Goal: Find specific page/section: Find specific page/section

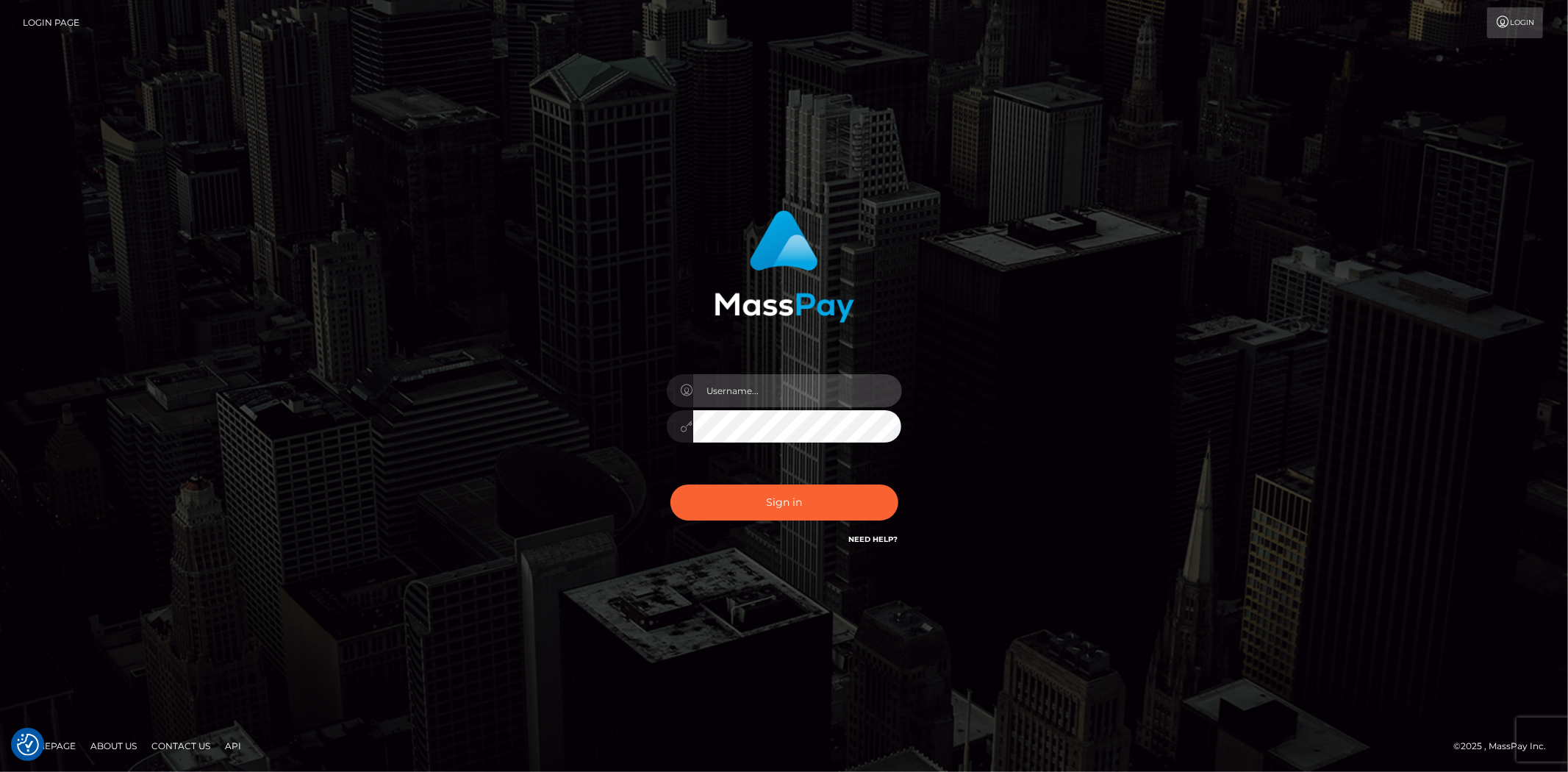
click at [734, 381] on input "text" at bounding box center [797, 391] width 209 height 33
type input "Bern.Spree"
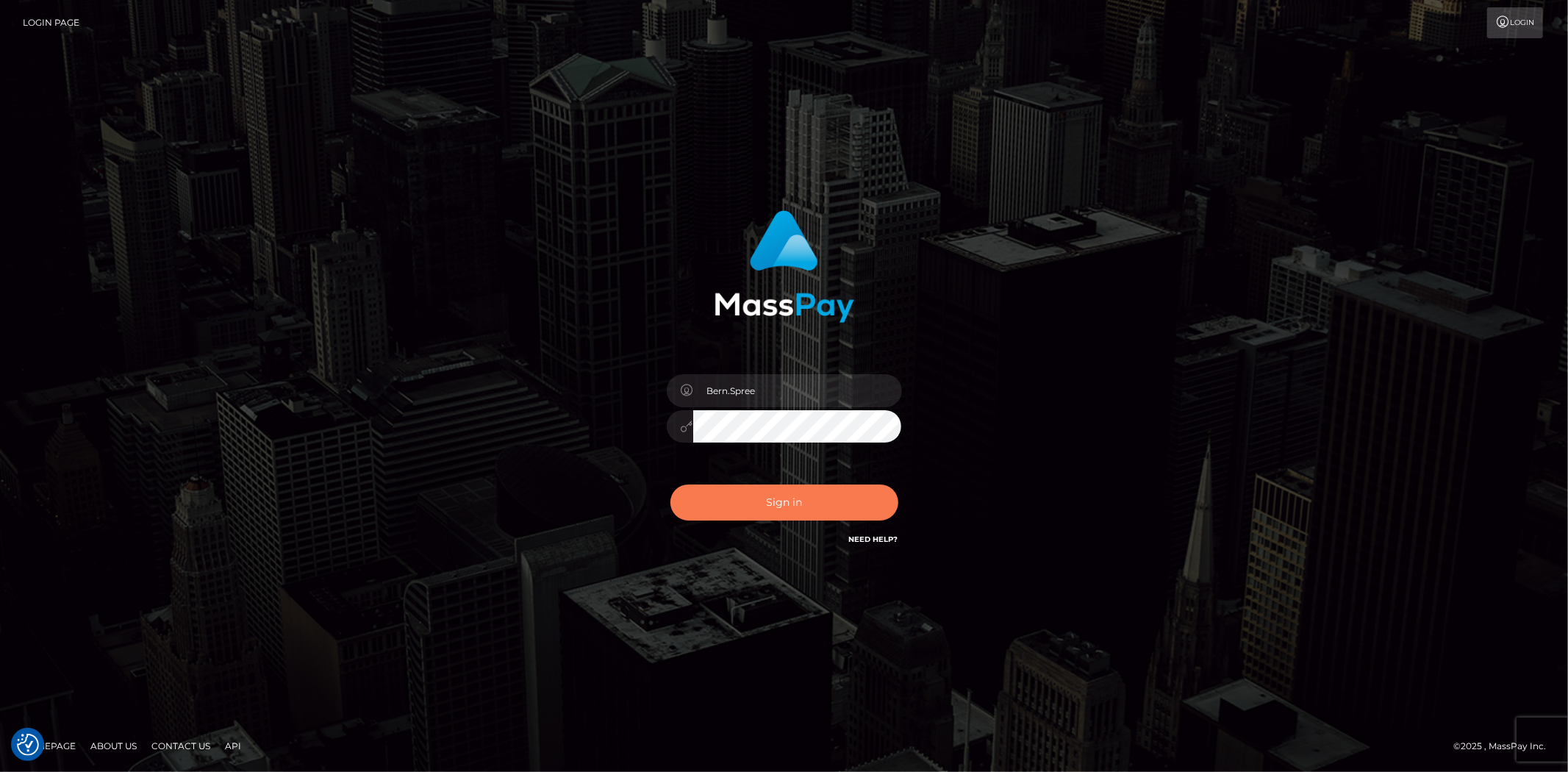
click at [699, 496] on button "Sign in" at bounding box center [784, 503] width 228 height 36
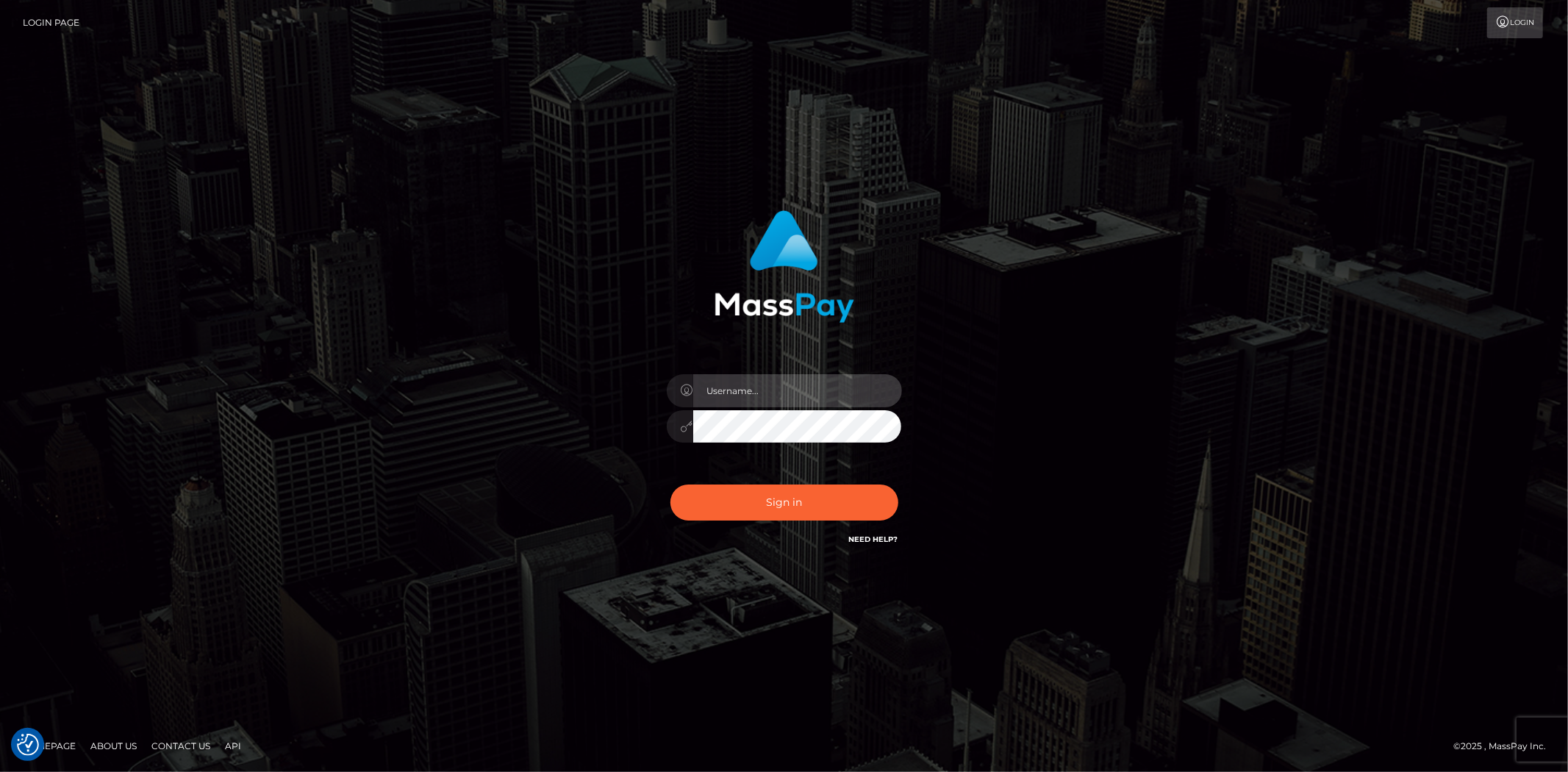
click at [751, 400] on input "text" at bounding box center [797, 391] width 209 height 33
type input "Bern.Spree"
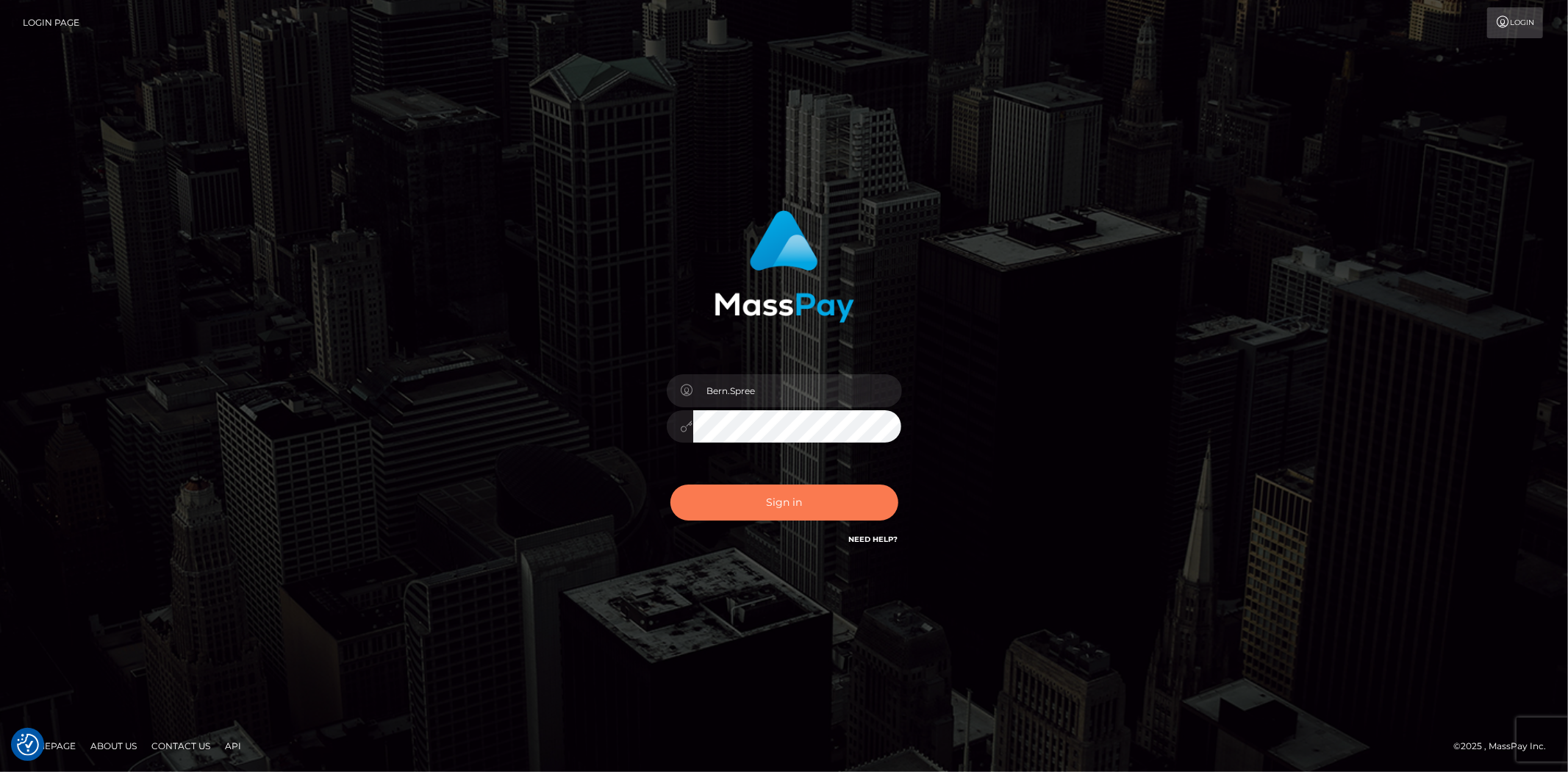
click at [758, 497] on button "Sign in" at bounding box center [784, 503] width 228 height 36
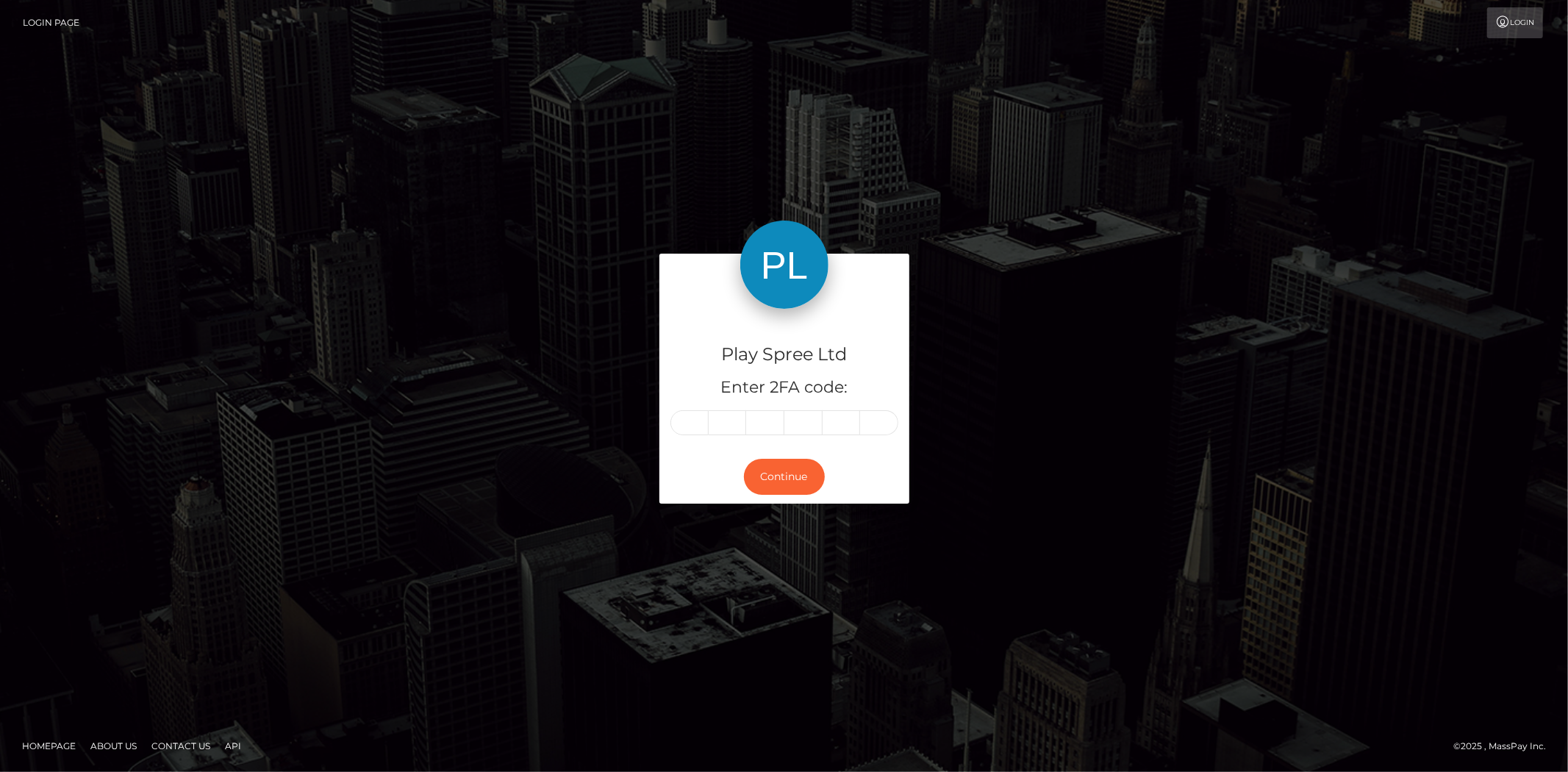
click at [693, 423] on input "text" at bounding box center [689, 423] width 38 height 25
type input "0"
type input "5"
type input "8"
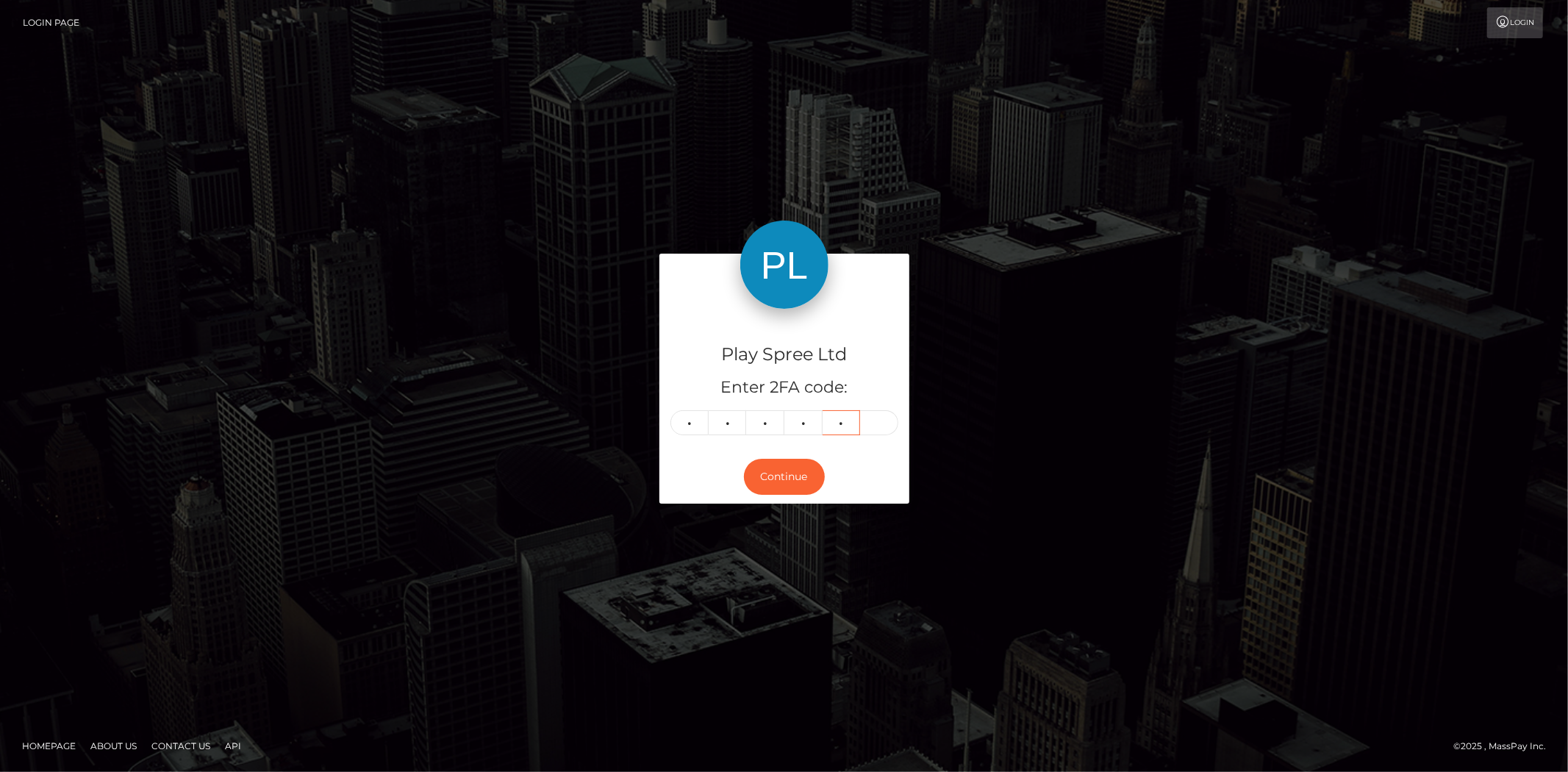
type input "9"
type input "5"
click at [770, 471] on button "Continue" at bounding box center [784, 477] width 81 height 36
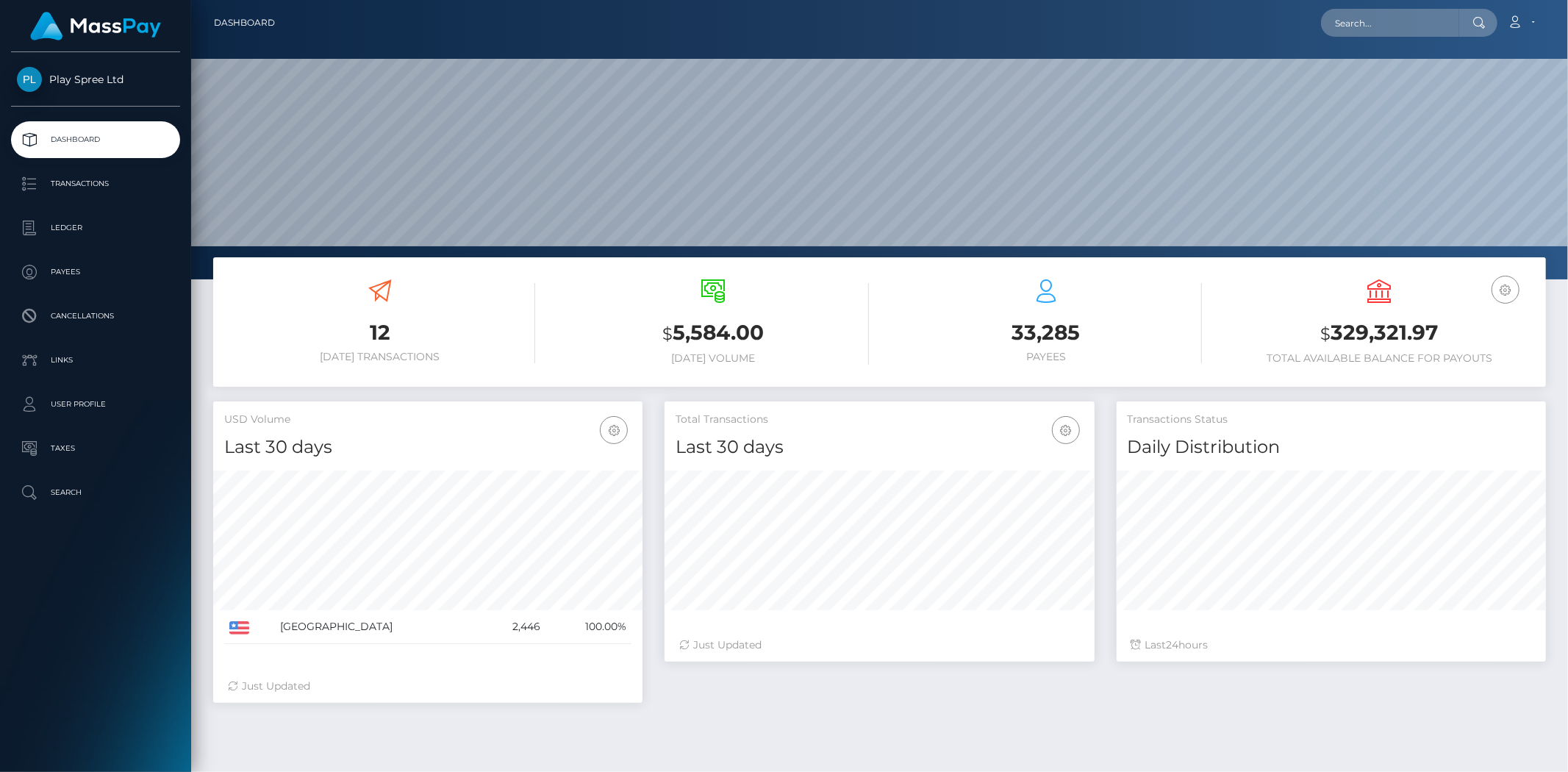
scroll to position [260, 429]
click at [1341, 28] on input "text" at bounding box center [1390, 23] width 139 height 28
paste input "1671356"
type input "1671356"
click at [1375, 75] on link "PAMELA R RODRIGUEZ" at bounding box center [1379, 76] width 117 height 27
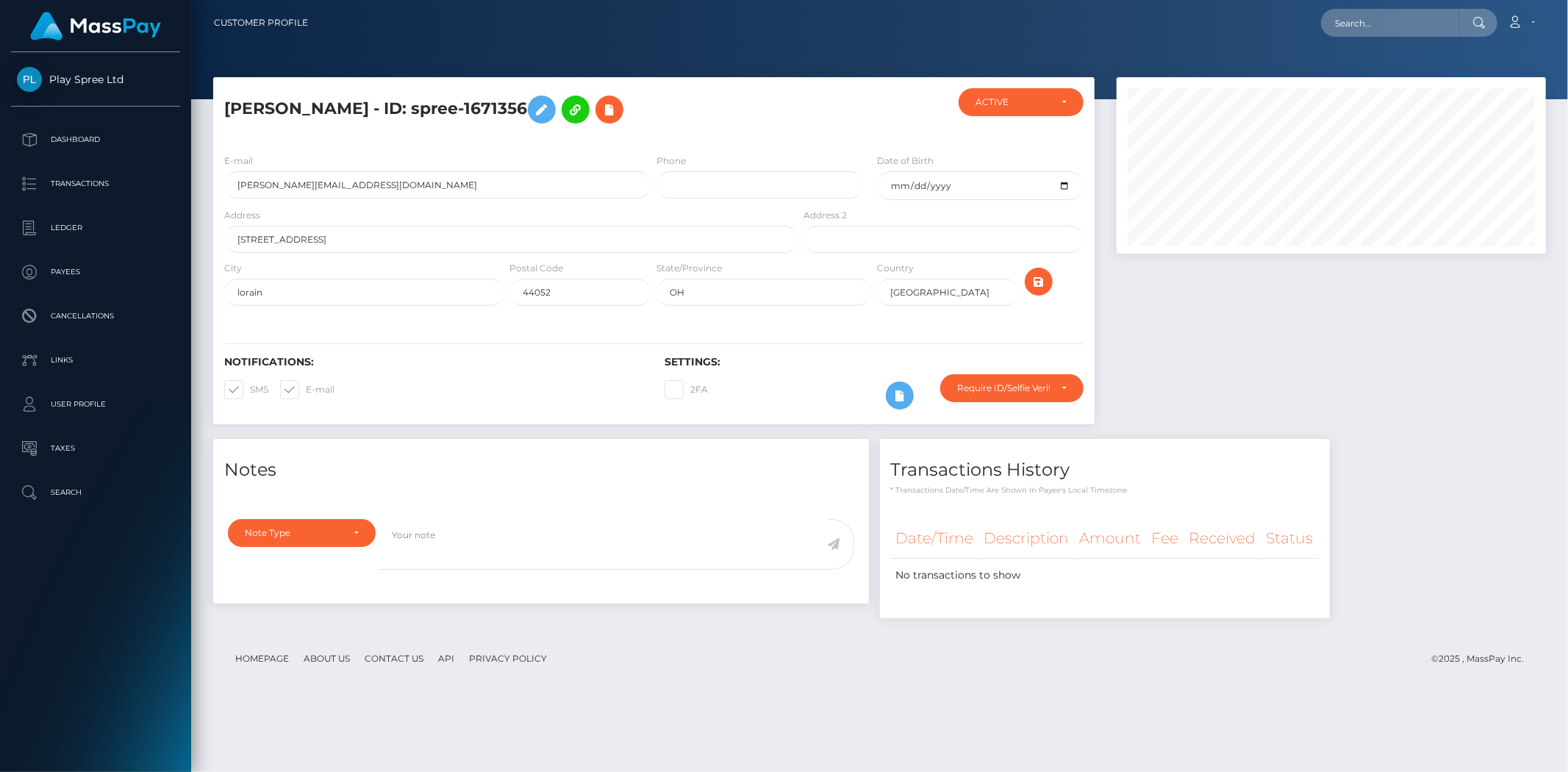
scroll to position [176, 429]
click at [1347, 23] on input "text" at bounding box center [1390, 23] width 139 height 28
paste input "e6697eda-df0f-46e0-9f2a-dfa00af4c7a6"
type input "e6697eda-df0f-46e0-9f2a-dfa00af4c7a6"
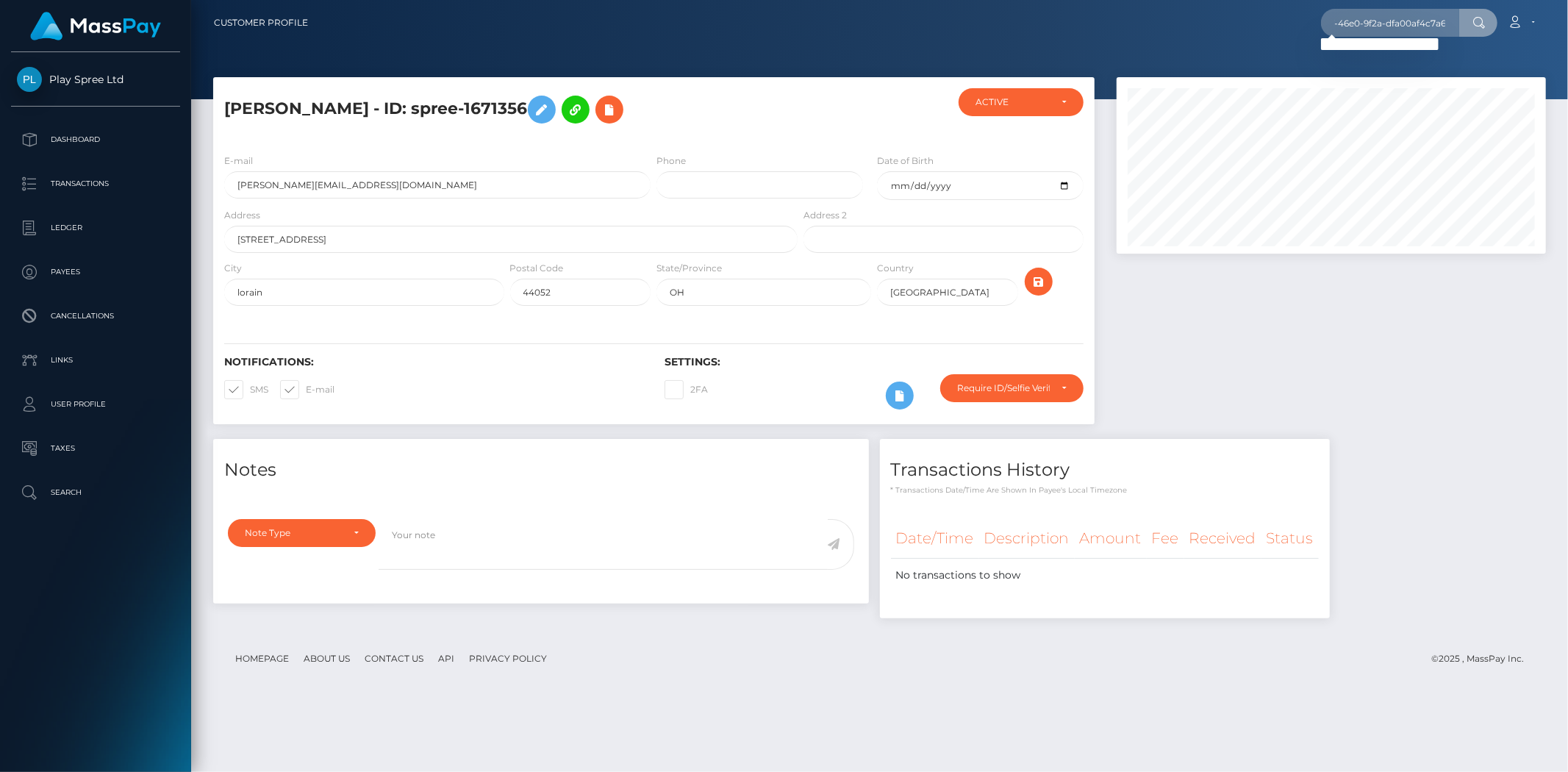
scroll to position [0, 0]
click at [1364, 18] on input "e6697eda-df0f-46e0-9f2a-dfa00af4c7a6" at bounding box center [1390, 23] width 139 height 28
drag, startPoint x: 1455, startPoint y: 24, endPoint x: 733, endPoint y: 53, distance: 722.6
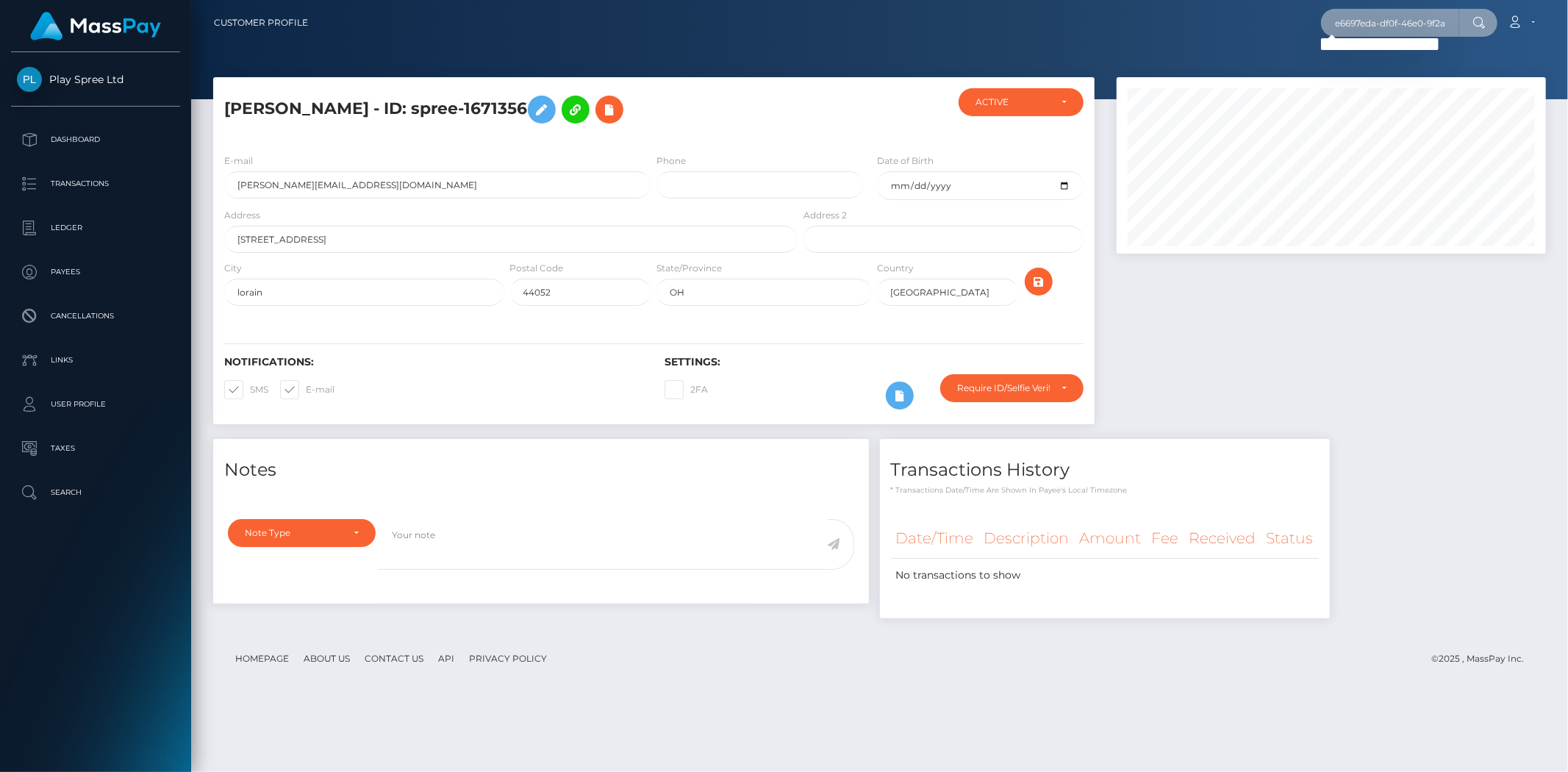
click at [733, 53] on div "Customer Profile e6697eda-df0f-46e0-9f2a-dfa00af4c7a6 Loading... Loading... Acc…" at bounding box center [879, 386] width 1377 height 772
click at [989, 682] on footer "Homepage About Us Contact Us API Privacy Policy © 2025 , MassPay Inc." at bounding box center [879, 658] width 1332 height 52
click at [1382, 20] on input "text" at bounding box center [1390, 23] width 139 height 28
paste input "1411779"
type input "1411779"
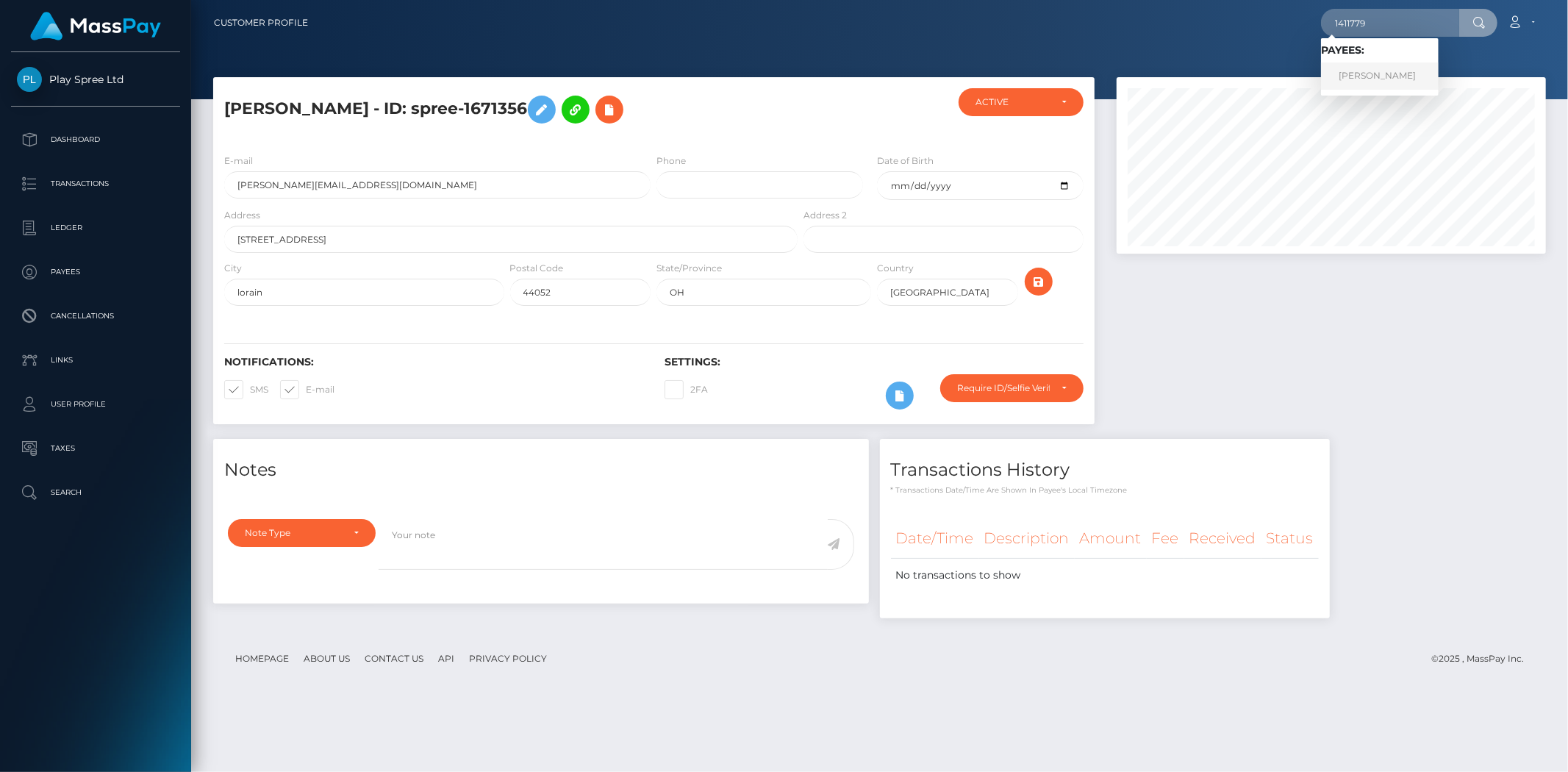
click at [1370, 81] on link "KRISTINA MARIE JOHNSON" at bounding box center [1379, 76] width 117 height 27
